Goal: Check status: Check status

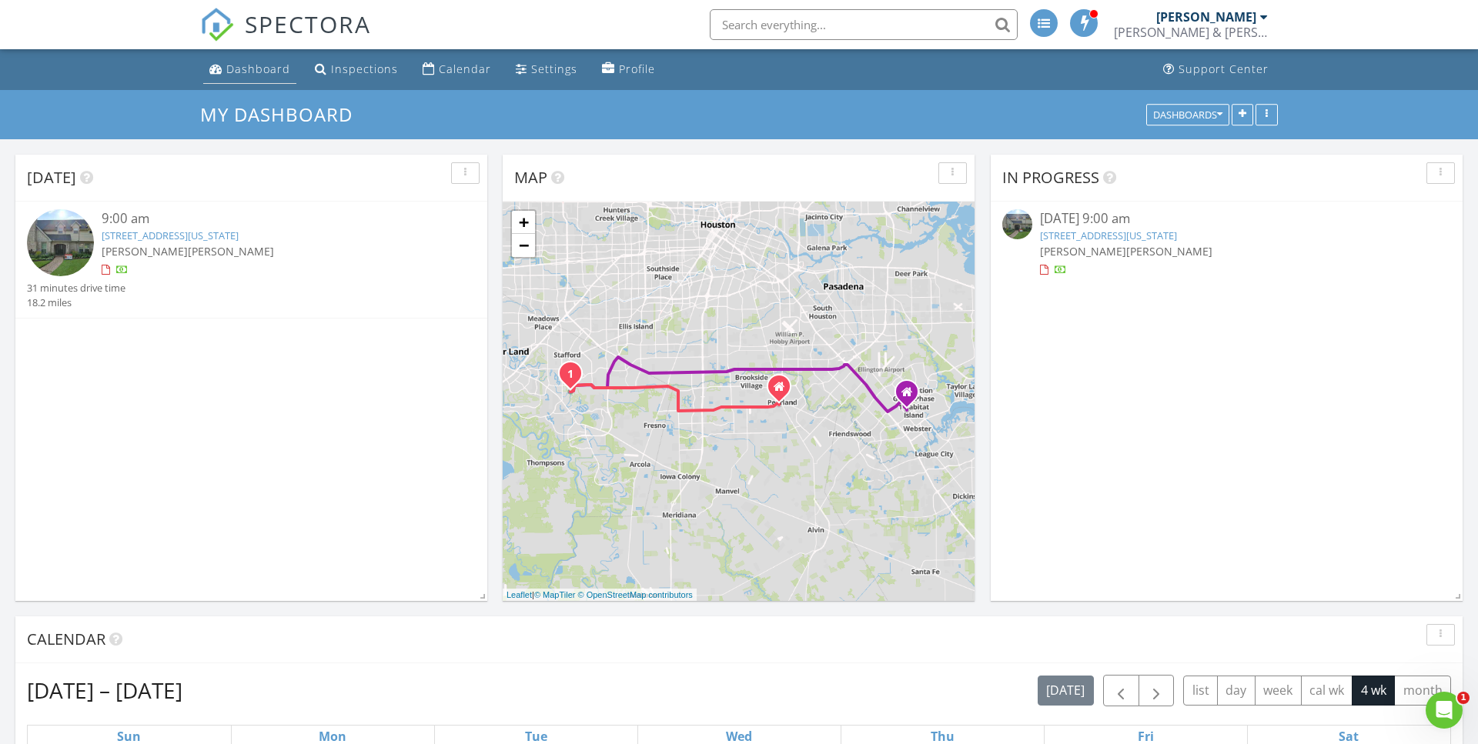
click at [272, 75] on div "Dashboard" at bounding box center [258, 69] width 64 height 15
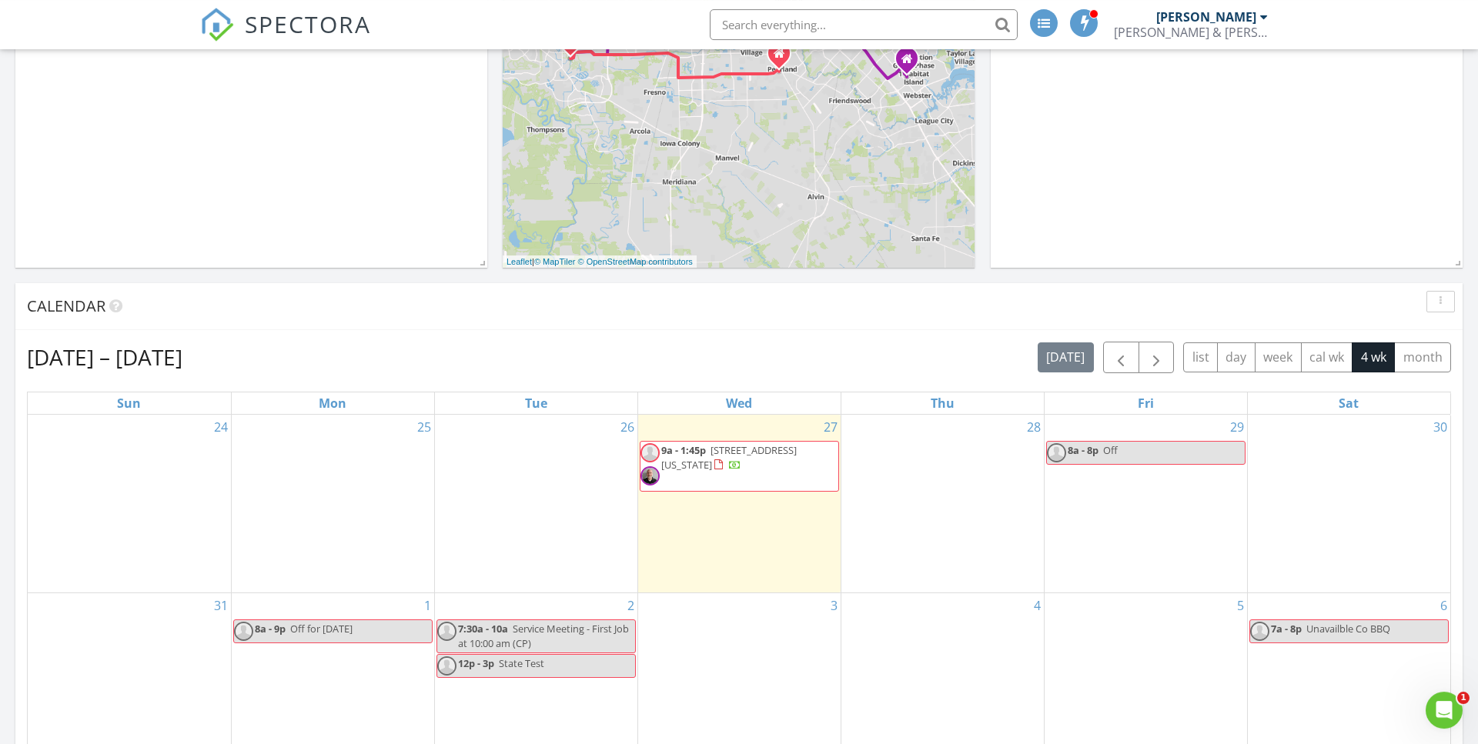
scroll to position [157, 0]
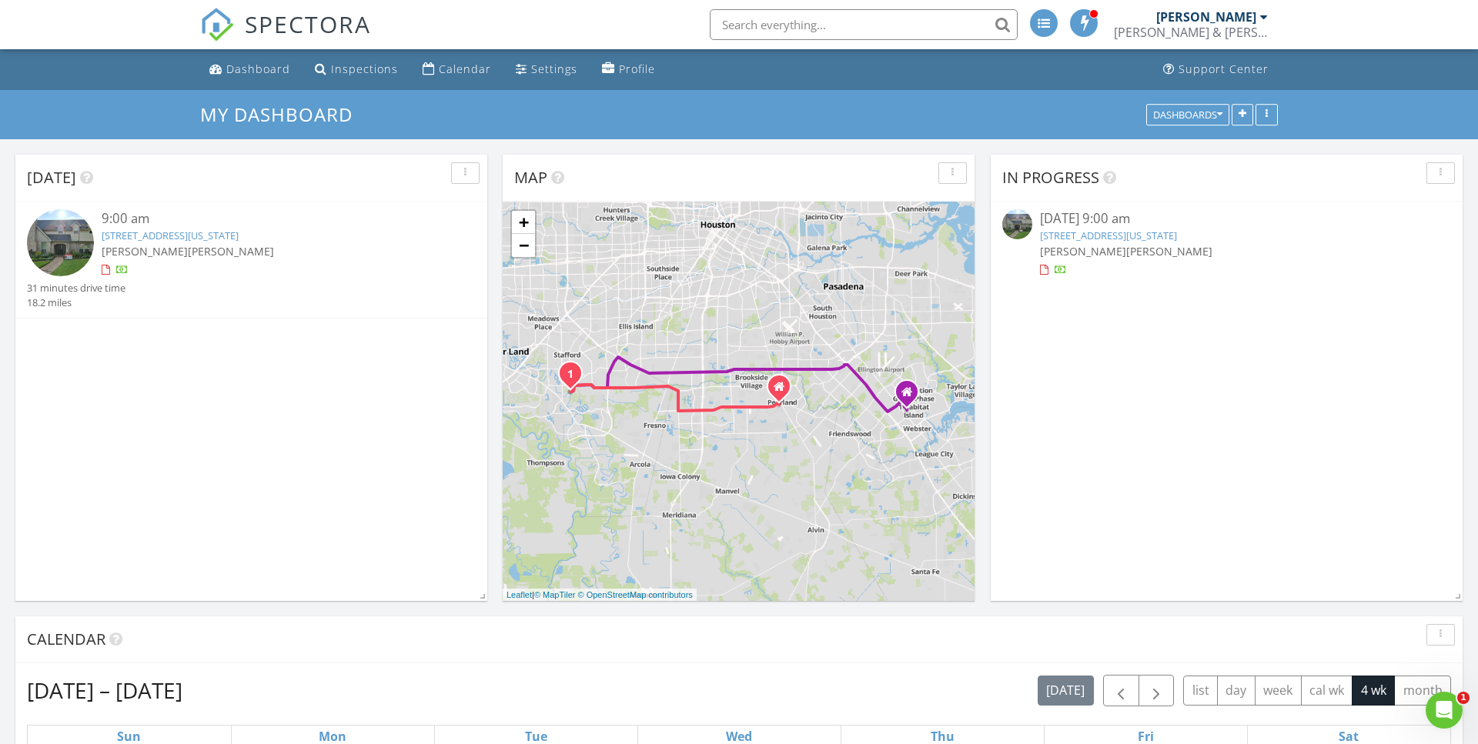
click at [166, 238] on link "[STREET_ADDRESS][US_STATE]" at bounding box center [170, 236] width 137 height 14
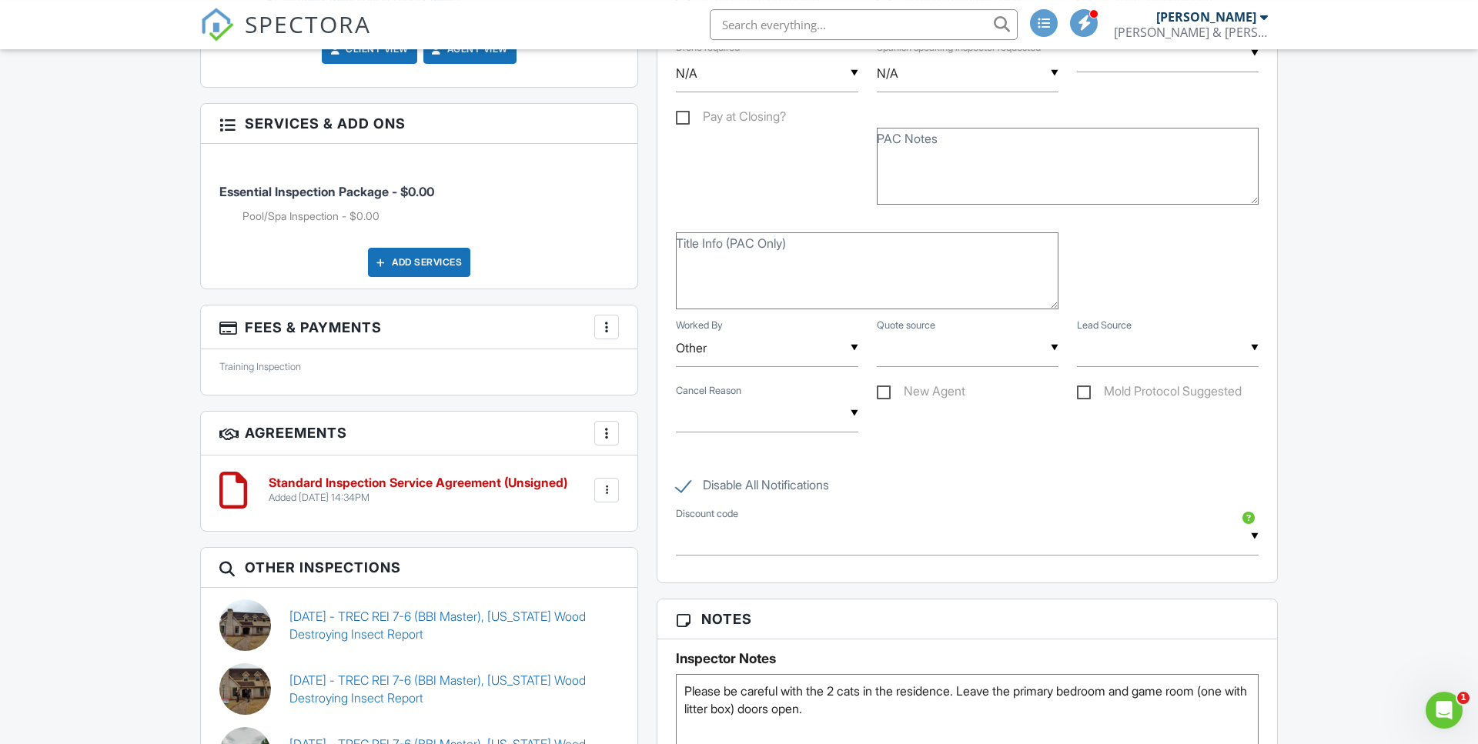
scroll to position [1413, 0]
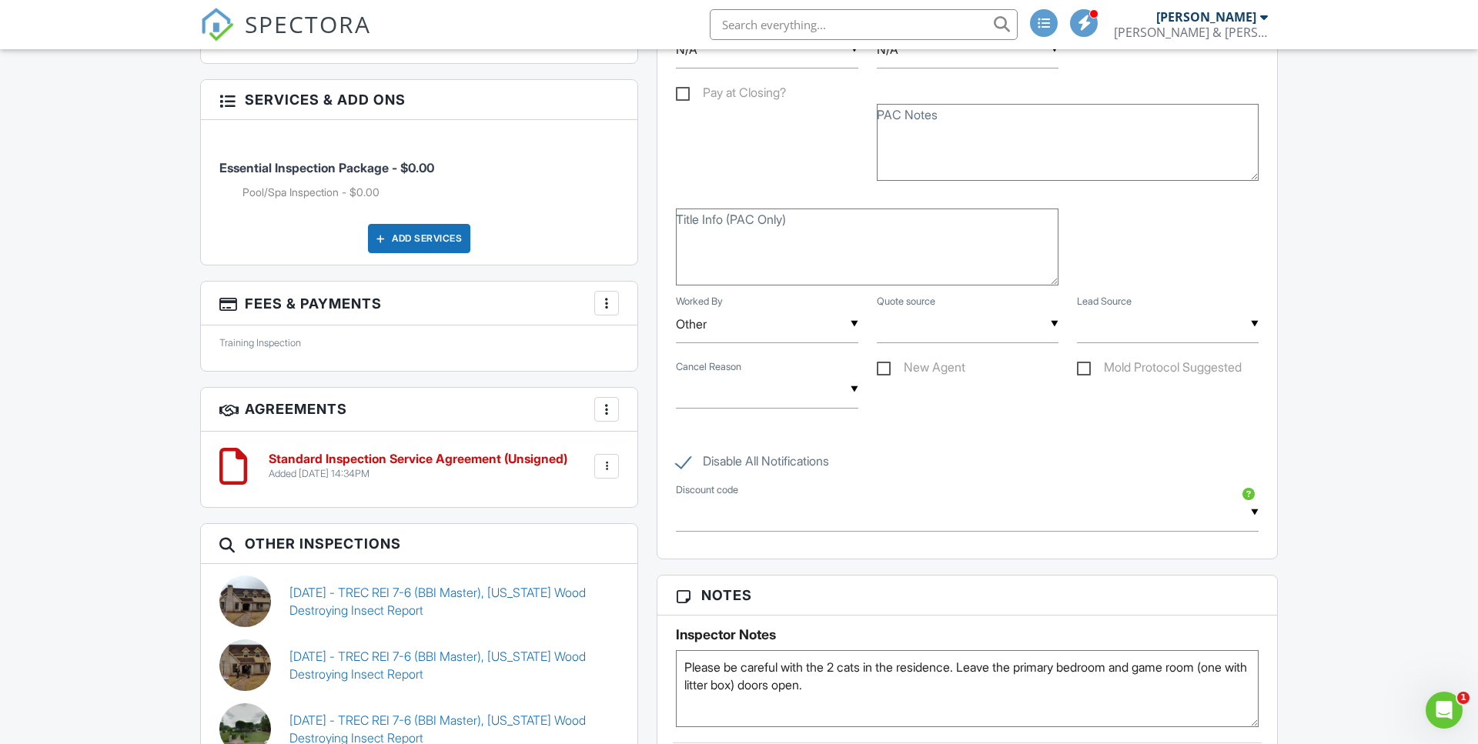
click at [521, 453] on h6 "Standard Inspection Service Agreement (Unsigned)" at bounding box center [418, 460] width 299 height 14
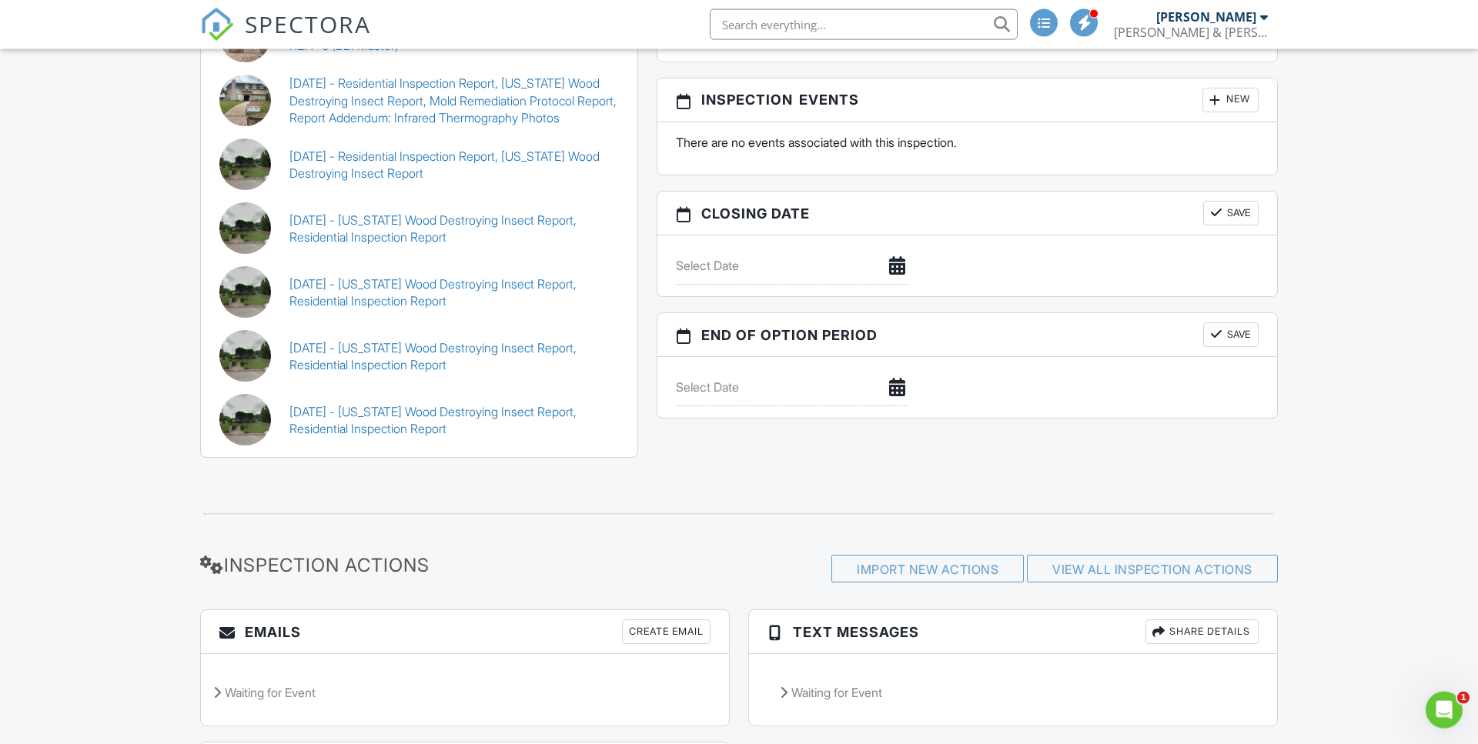
scroll to position [2352, 0]
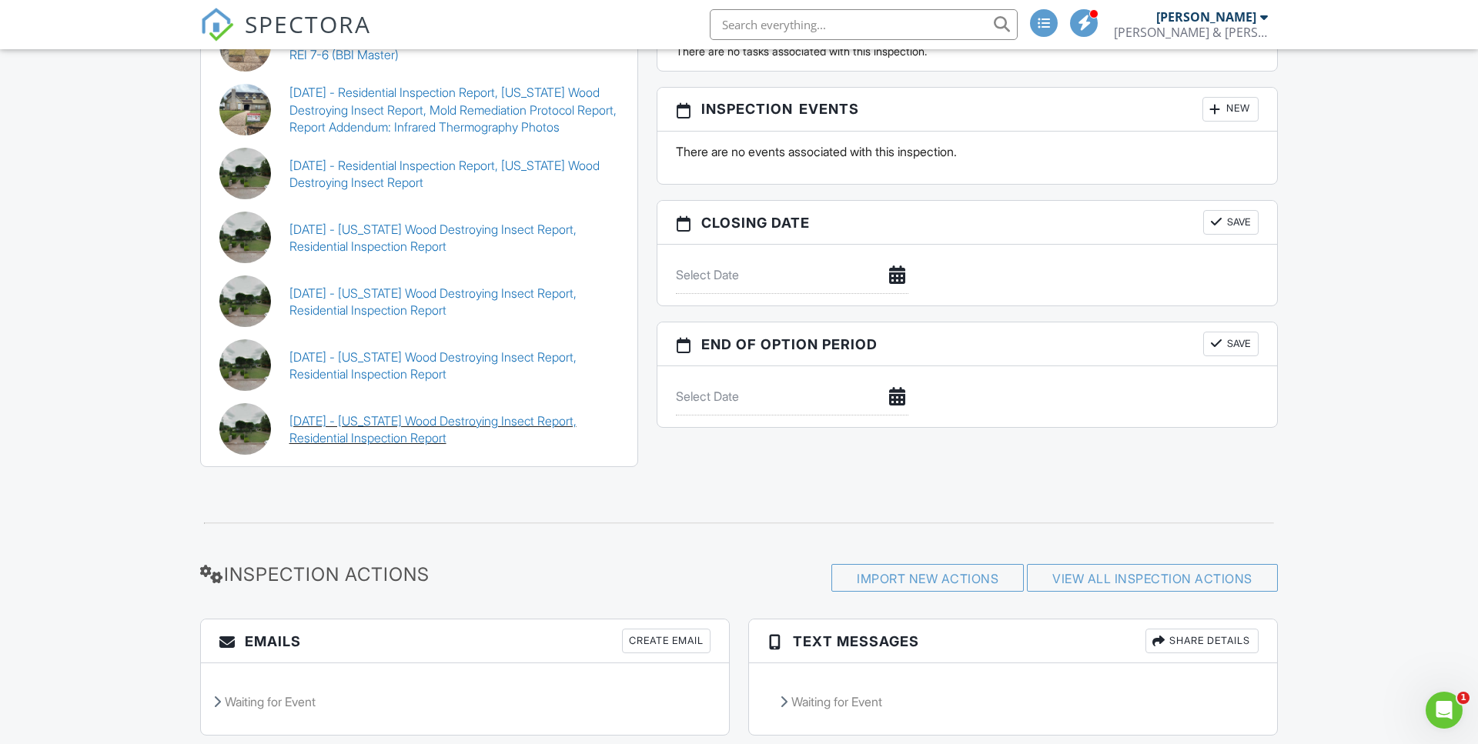
click at [478, 413] on link "[DATE] - [US_STATE] Wood Destroying Insect Report, Residential Inspection Report" at bounding box center [454, 430] width 330 height 35
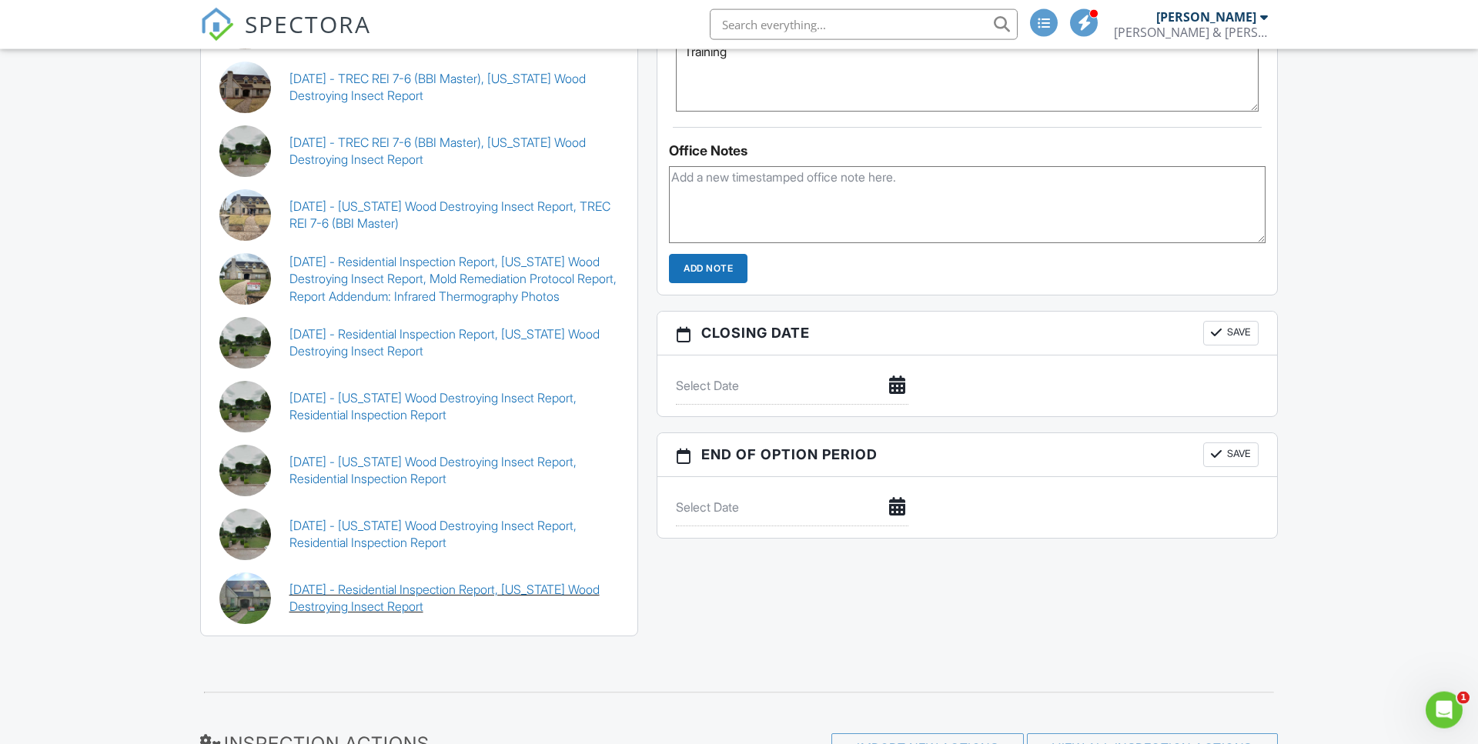
scroll to position [1335, 0]
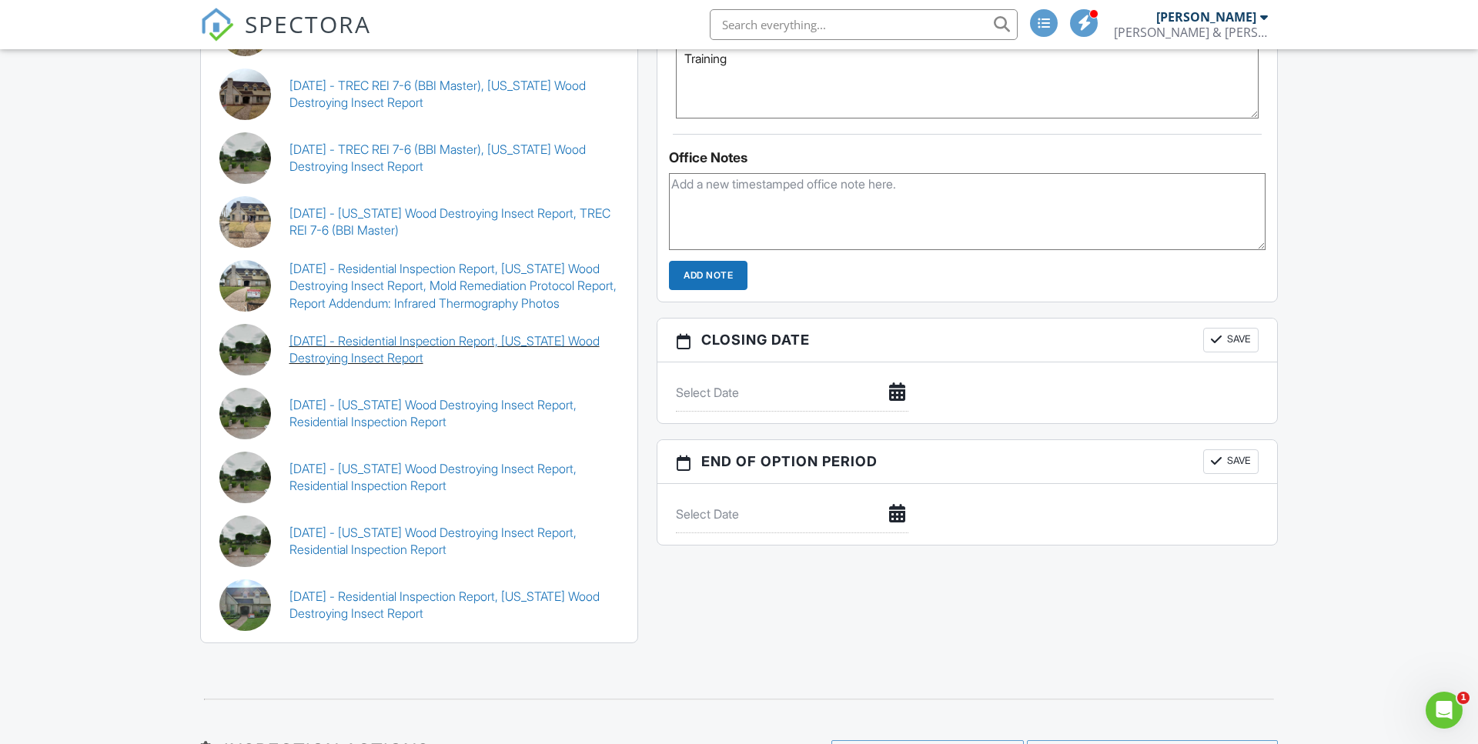
click at [386, 342] on link "[DATE] - Residential Inspection Report, [US_STATE] Wood Destroying Insect Report" at bounding box center [454, 350] width 330 height 35
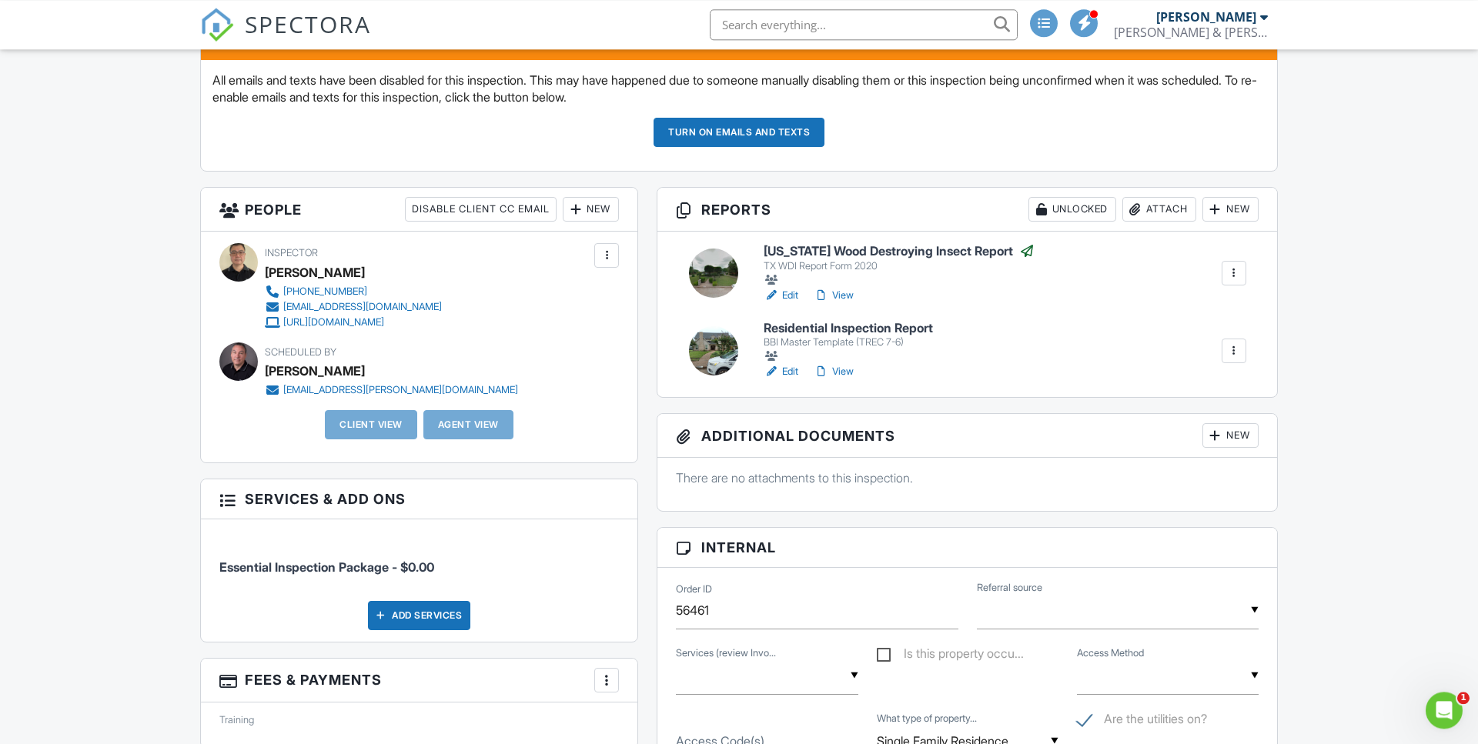
scroll to position [393, 0]
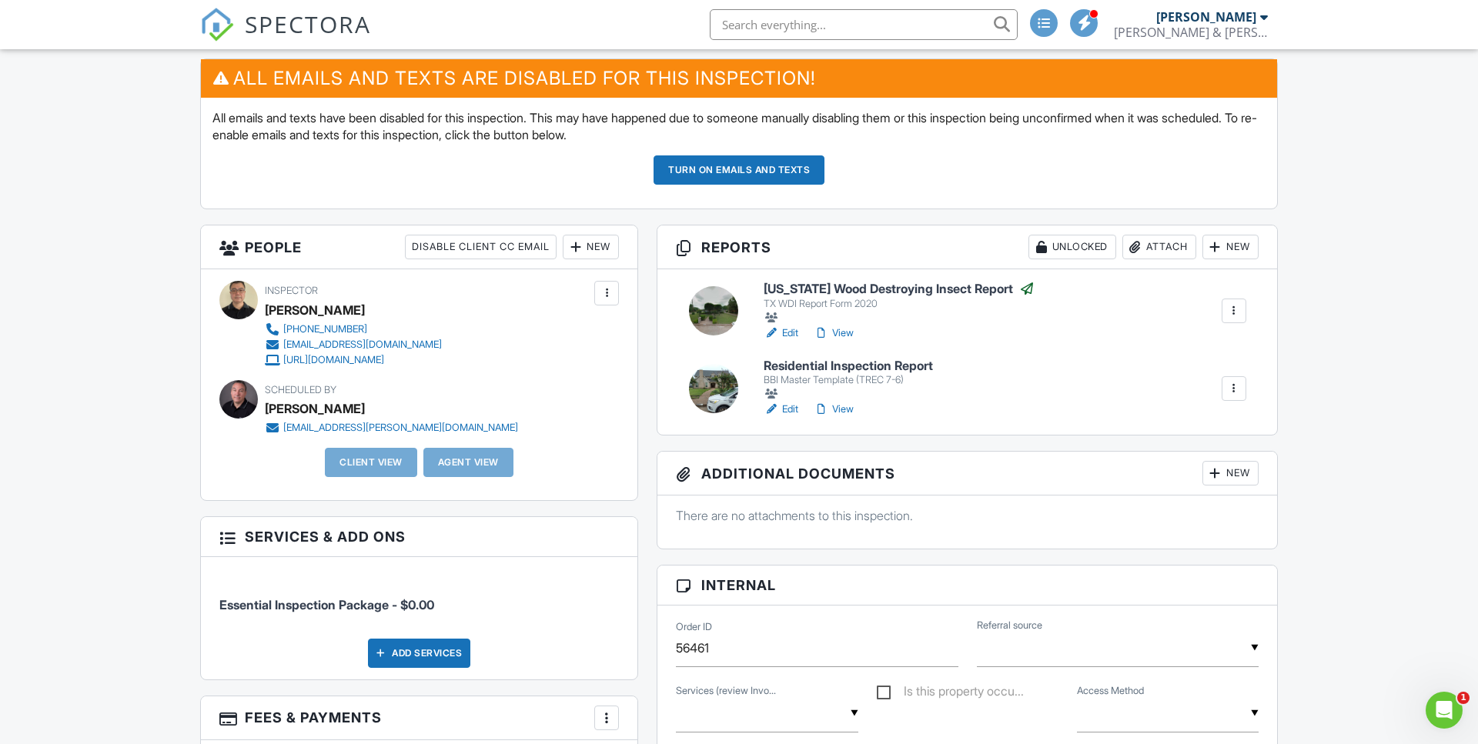
click at [851, 337] on link "View" at bounding box center [834, 333] width 40 height 15
click at [838, 408] on link "View" at bounding box center [834, 409] width 40 height 15
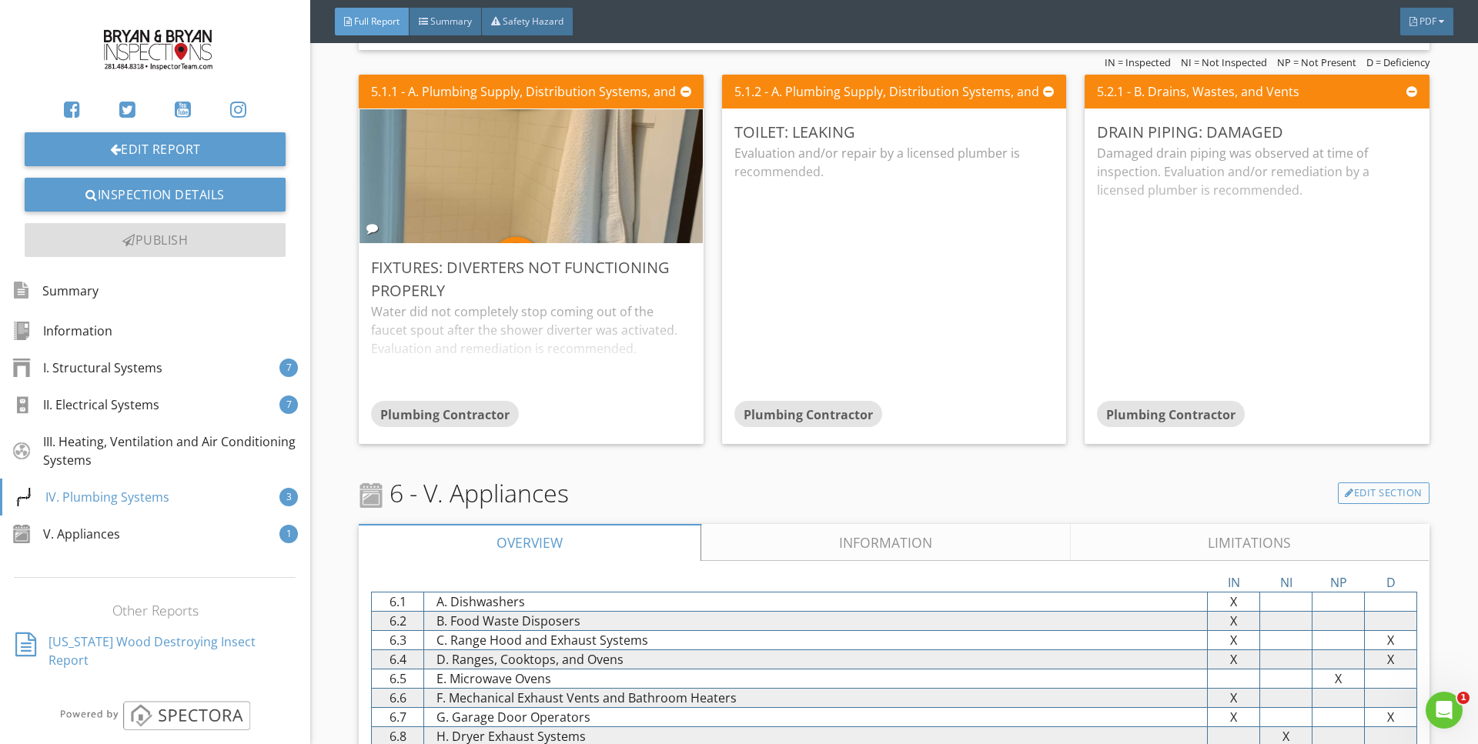
scroll to position [4369, 0]
